Goal: Task Accomplishment & Management: Manage account settings

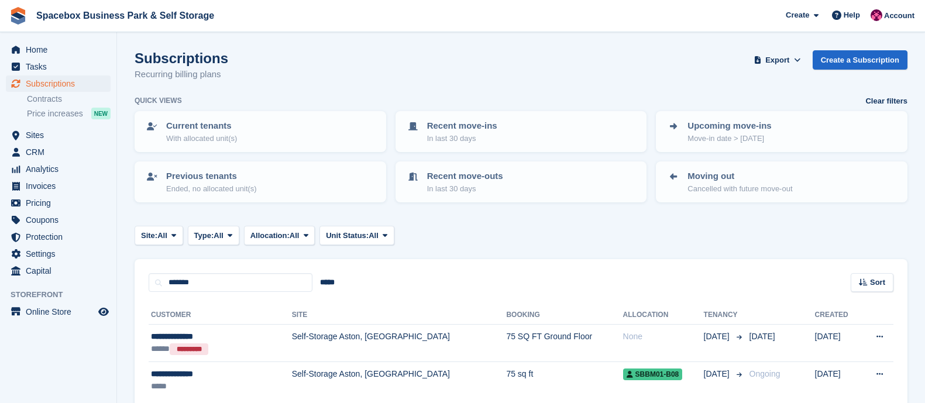
scroll to position [25, 0]
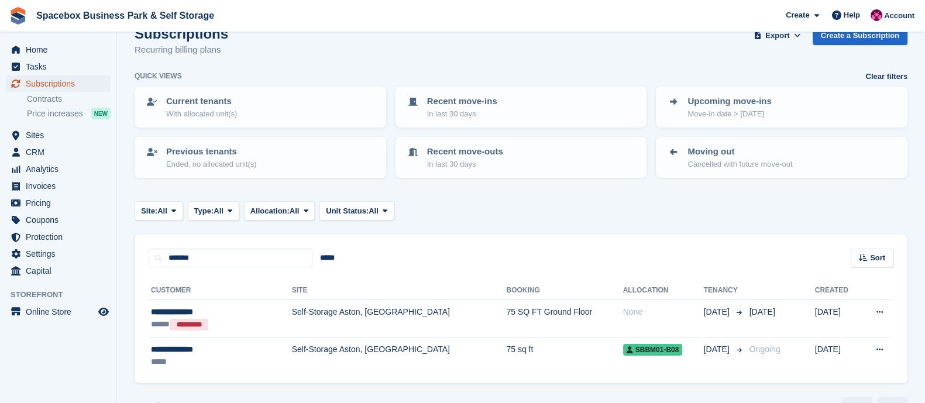
click at [47, 81] on span "Subscriptions" at bounding box center [61, 83] width 70 height 16
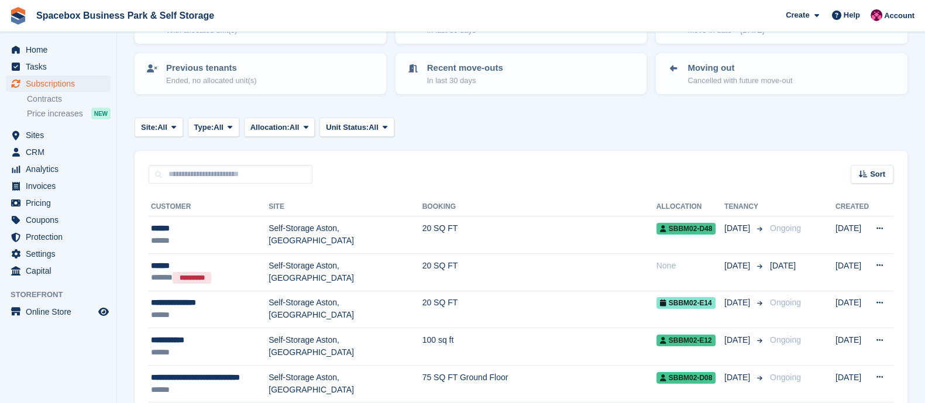
scroll to position [115, 0]
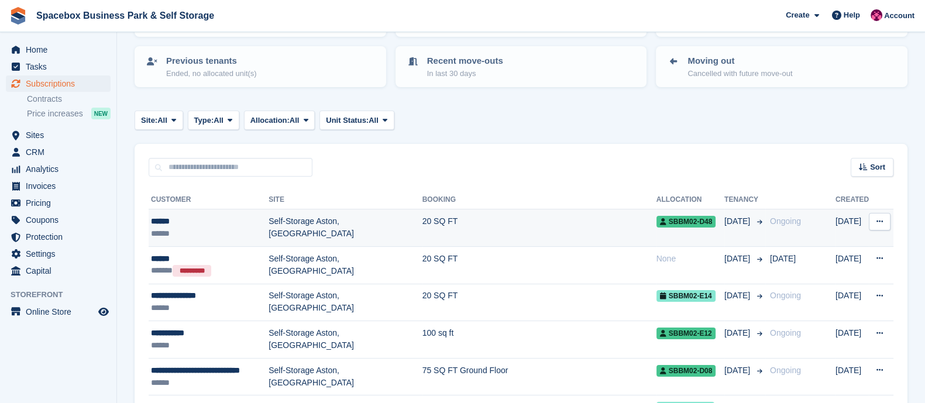
click at [366, 224] on td "Self-Storage Aston, [GEOGRAPHIC_DATA]" at bounding box center [345, 227] width 153 height 37
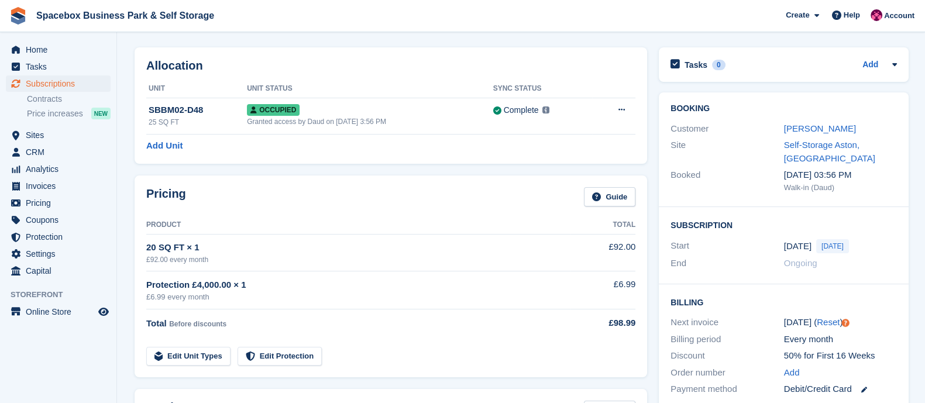
scroll to position [40, 0]
click at [790, 130] on link "[PERSON_NAME]" at bounding box center [820, 127] width 72 height 10
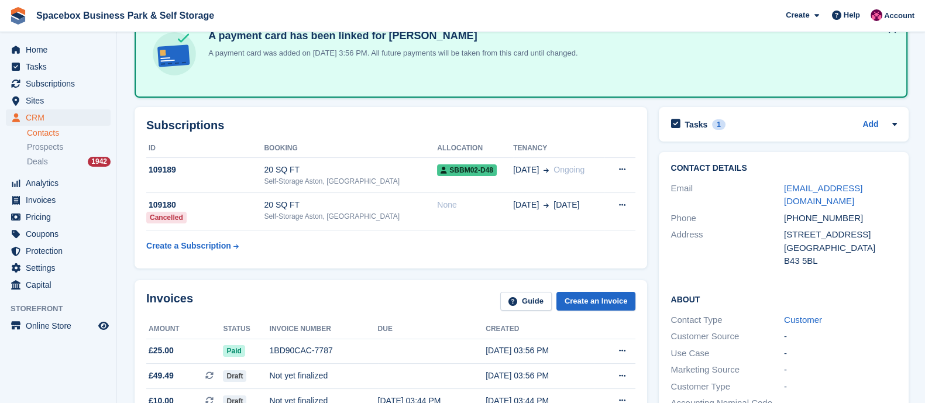
scroll to position [79, 0]
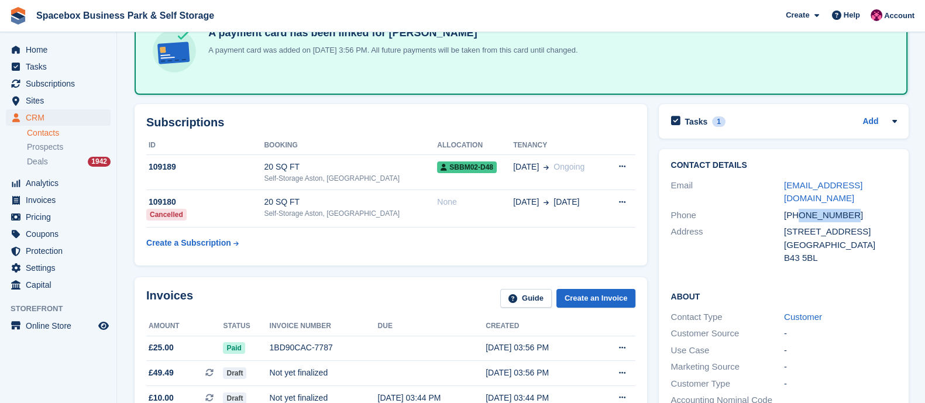
drag, startPoint x: 799, startPoint y: 200, endPoint x: 863, endPoint y: 196, distance: 64.5
click at [863, 209] on div "+447593324265" at bounding box center [840, 215] width 113 height 13
drag, startPoint x: 847, startPoint y: 203, endPoint x: 799, endPoint y: 206, distance: 48.6
click at [799, 209] on div "+447593324265" at bounding box center [840, 215] width 113 height 13
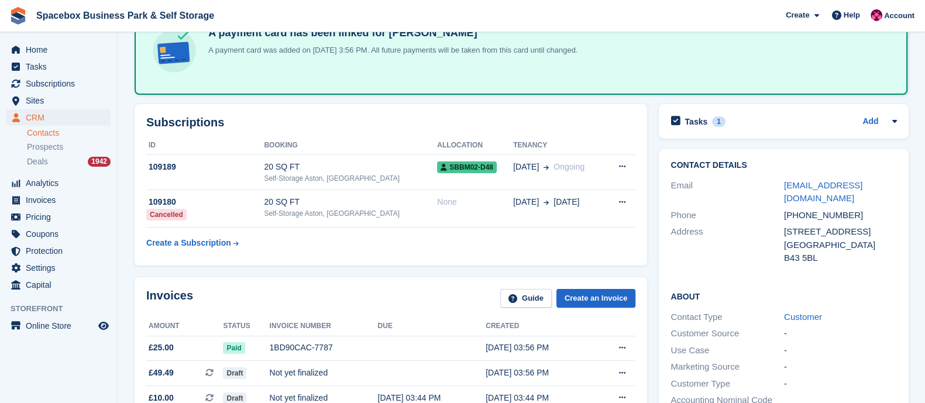
click at [746, 143] on div "Contact Details Email carter_j@hotmail.co.uk Phone +447593324265 Address 10 LIN…" at bounding box center [783, 338] width 261 height 391
drag, startPoint x: 801, startPoint y: 202, endPoint x: 848, endPoint y: 199, distance: 47.5
click at [848, 209] on div "+447593324265" at bounding box center [840, 215] width 113 height 13
drag, startPoint x: 848, startPoint y: 199, endPoint x: 801, endPoint y: 204, distance: 47.6
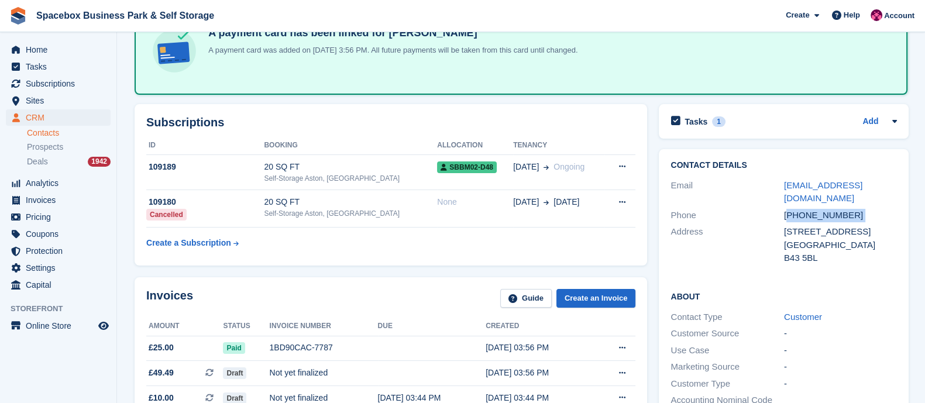
click at [801, 209] on div "+447593324265" at bounding box center [840, 215] width 113 height 13
drag, startPoint x: 799, startPoint y: 202, endPoint x: 848, endPoint y: 197, distance: 49.4
click at [848, 209] on div "+447593324265" at bounding box center [840, 215] width 113 height 13
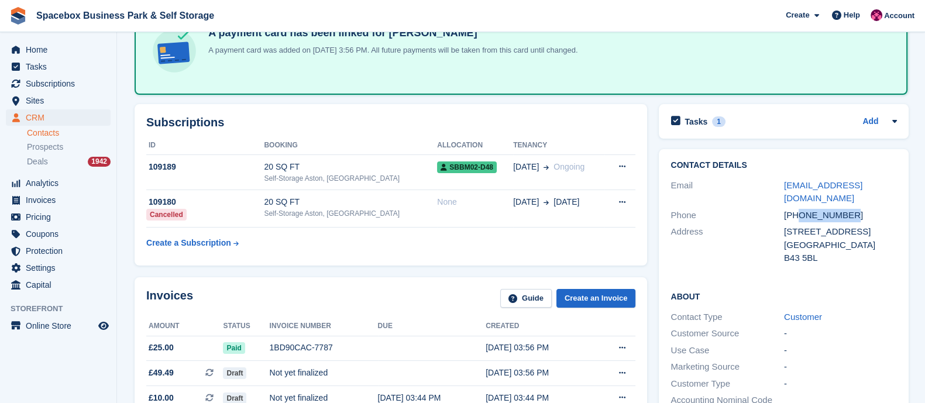
drag, startPoint x: 848, startPoint y: 199, endPoint x: 796, endPoint y: 199, distance: 51.5
click at [796, 209] on div "+447593324265" at bounding box center [840, 215] width 113 height 13
drag, startPoint x: 797, startPoint y: 201, endPoint x: 847, endPoint y: 201, distance: 50.3
click at [847, 209] on div "+447593324265" at bounding box center [840, 215] width 113 height 13
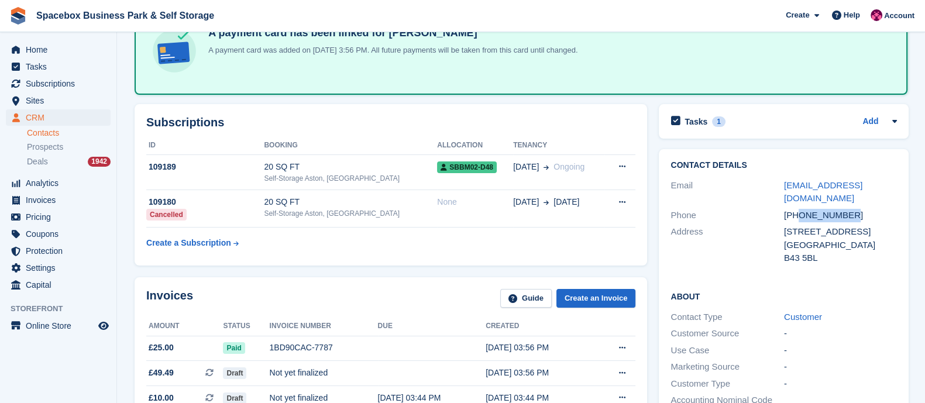
click at [847, 209] on div "+447593324265" at bounding box center [840, 215] width 113 height 13
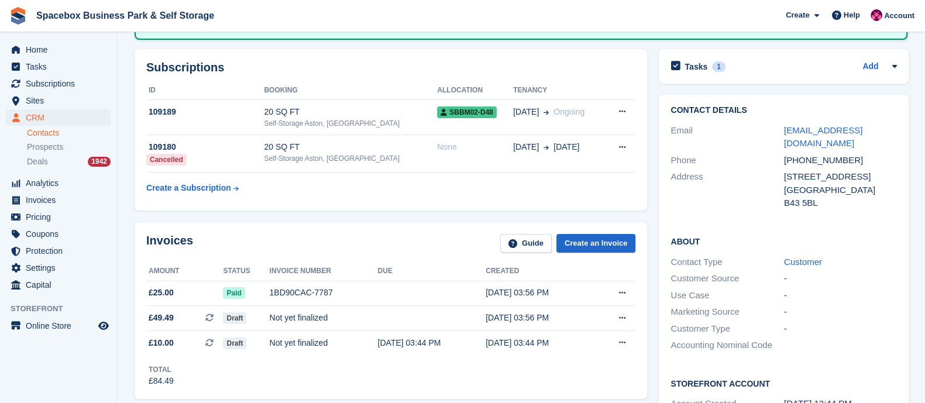
scroll to position [109, 0]
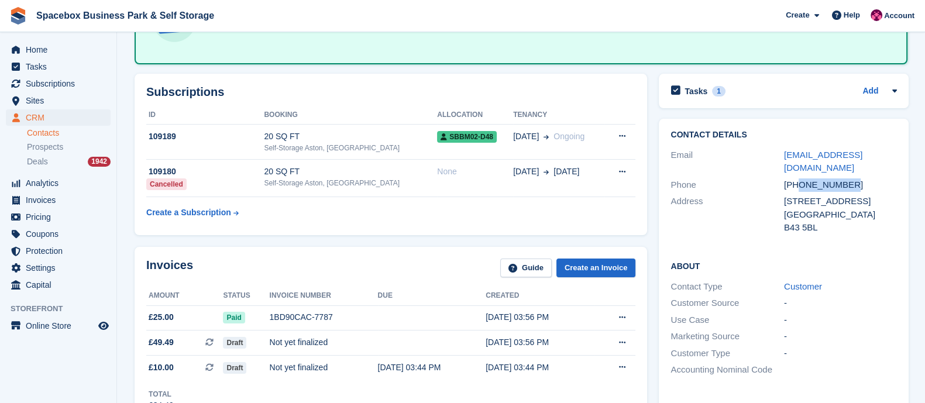
drag, startPoint x: 796, startPoint y: 170, endPoint x: 855, endPoint y: 170, distance: 59.1
click at [855, 178] on div "+447593324265" at bounding box center [840, 184] width 113 height 13
drag, startPoint x: 855, startPoint y: 170, endPoint x: 813, endPoint y: 170, distance: 42.1
click at [813, 178] on div "+447593324265" at bounding box center [840, 184] width 113 height 13
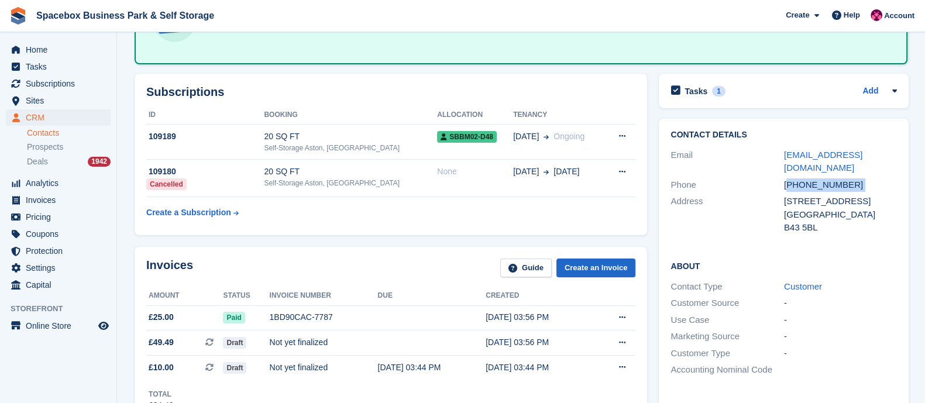
click at [813, 178] on div "+447593324265" at bounding box center [840, 184] width 113 height 13
drag, startPoint x: 799, startPoint y: 171, endPoint x: 857, endPoint y: 164, distance: 59.0
click at [857, 178] on div "+447593324265" at bounding box center [840, 184] width 113 height 13
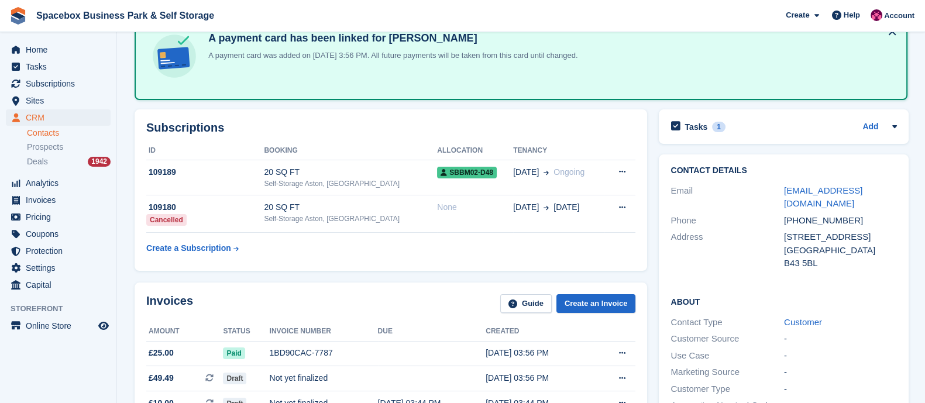
scroll to position [73, 0]
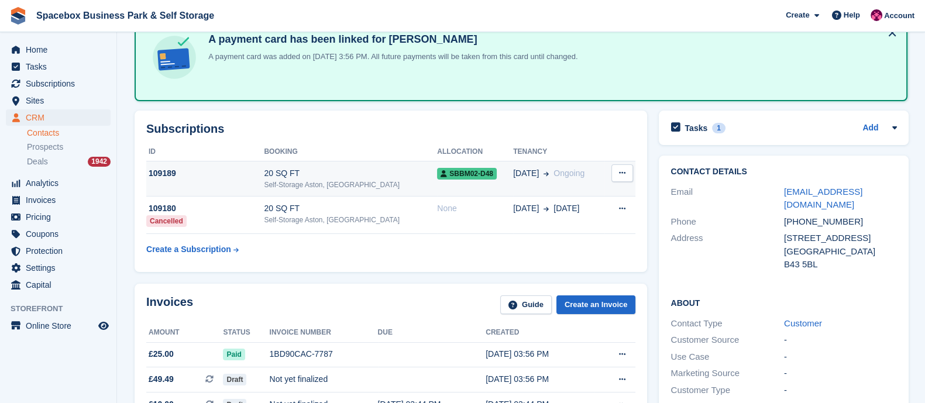
click at [534, 181] on td "19 Sep Ongoing" at bounding box center [558, 179] width 91 height 36
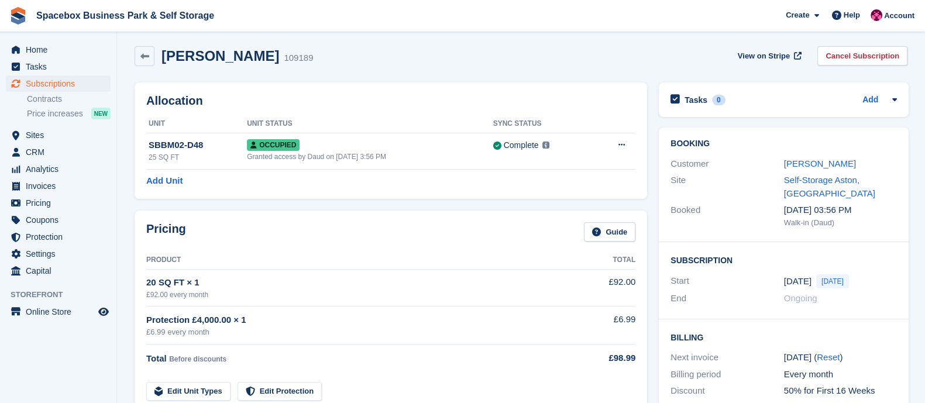
scroll to position [4, 0]
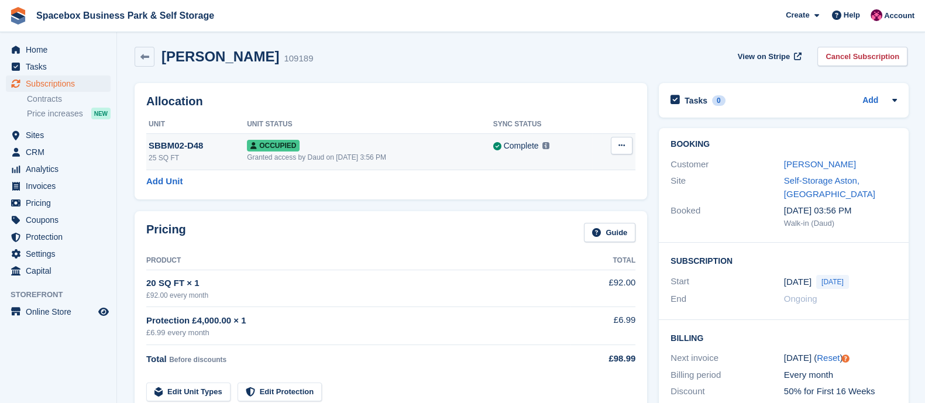
click at [620, 150] on button at bounding box center [622, 146] width 22 height 18
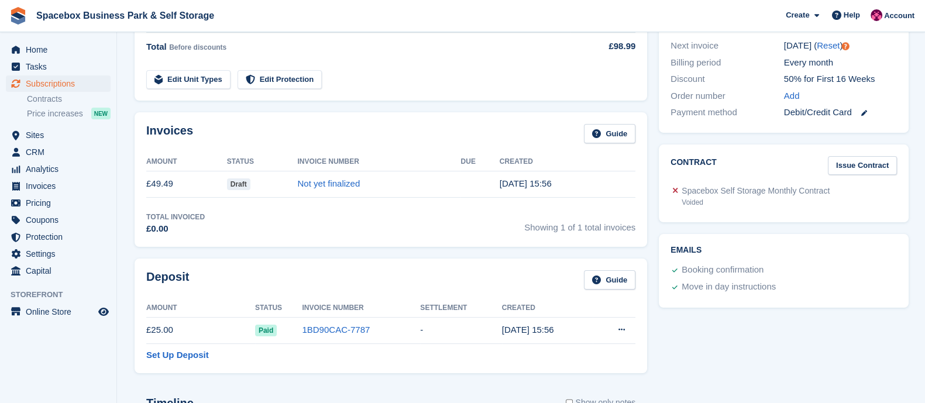
scroll to position [419, 0]
